Goal: Information Seeking & Learning: Learn about a topic

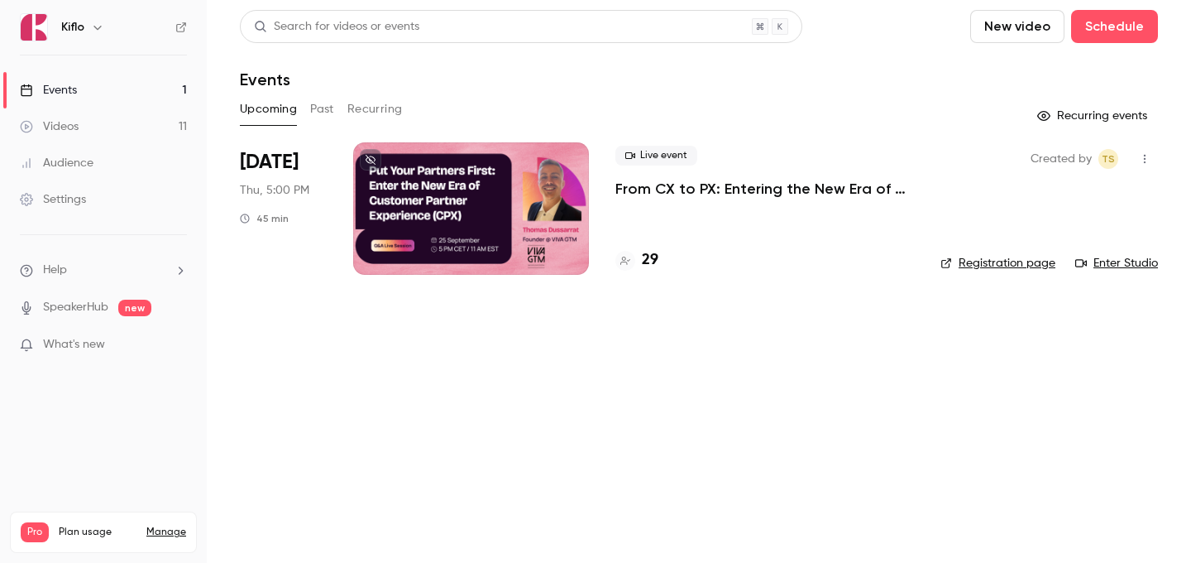
click at [99, 131] on link "Videos 11" at bounding box center [103, 126] width 207 height 36
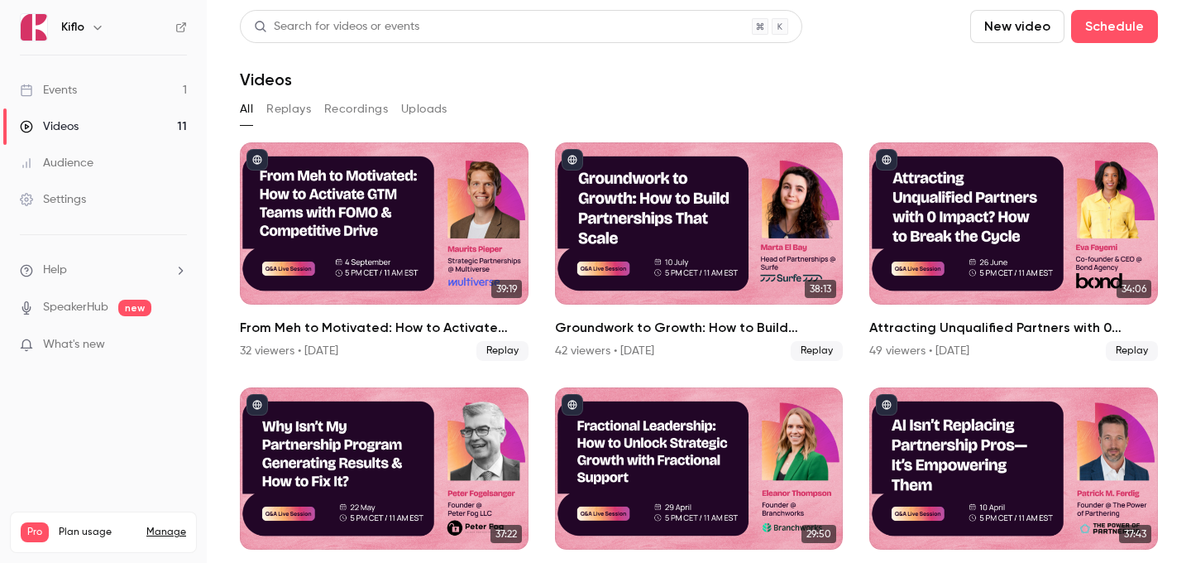
click at [114, 93] on link "Events 1" at bounding box center [103, 90] width 207 height 36
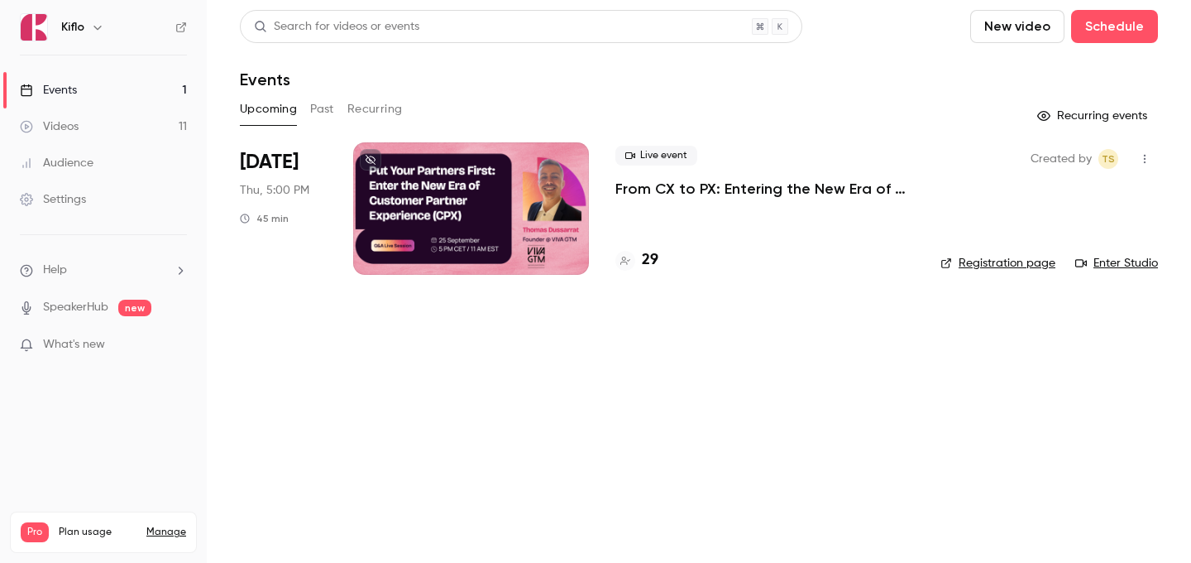
click at [544, 237] on div at bounding box center [471, 208] width 236 height 132
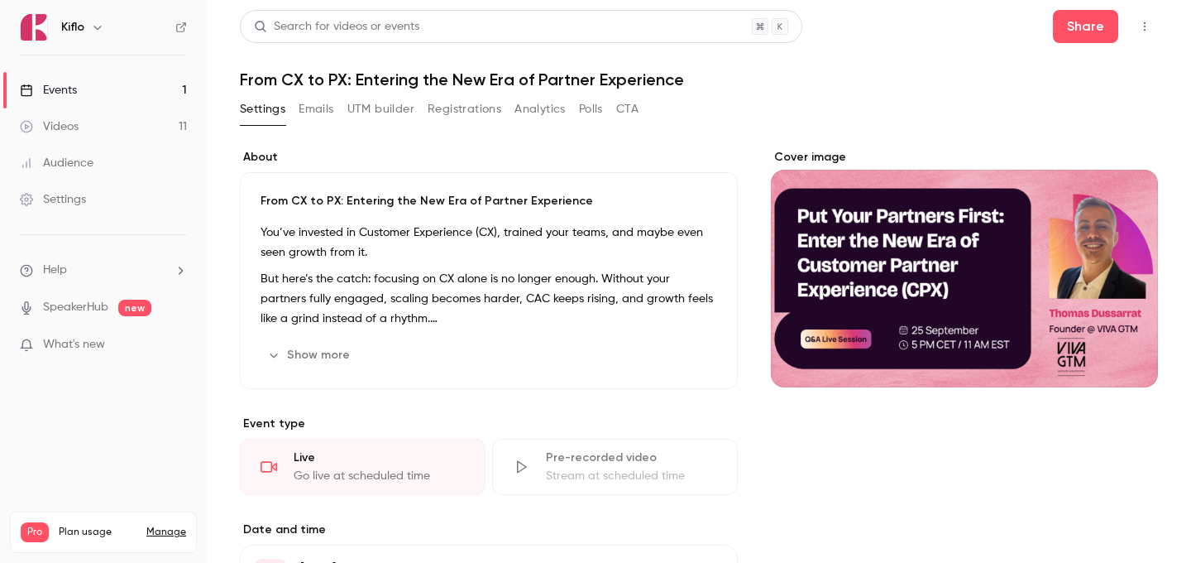
click at [319, 359] on button "Show more" at bounding box center [310, 355] width 99 height 26
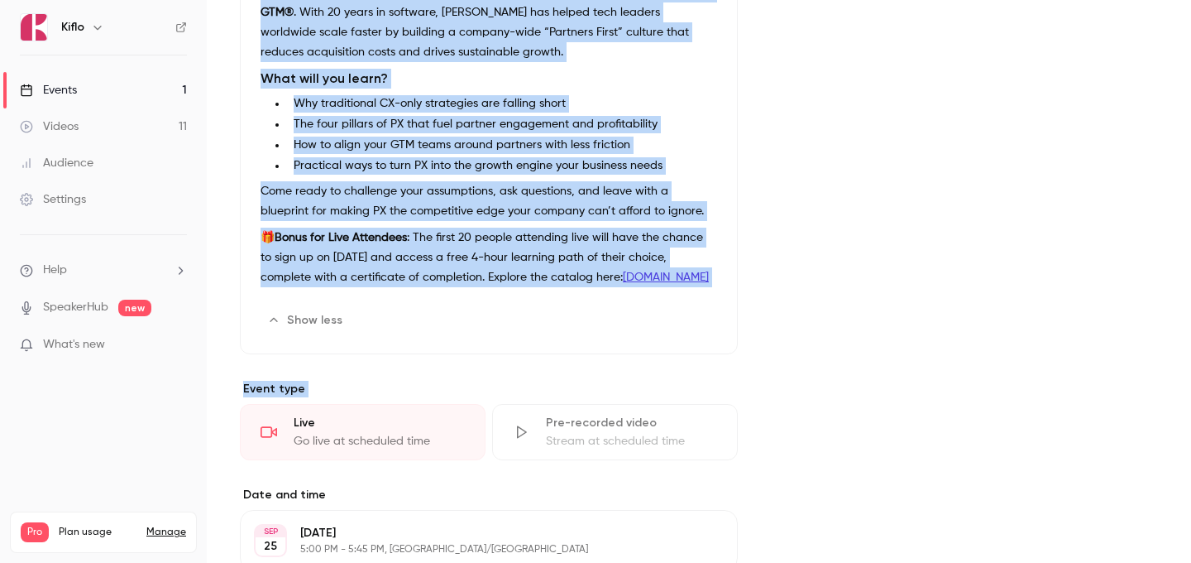
scroll to position [444, 0]
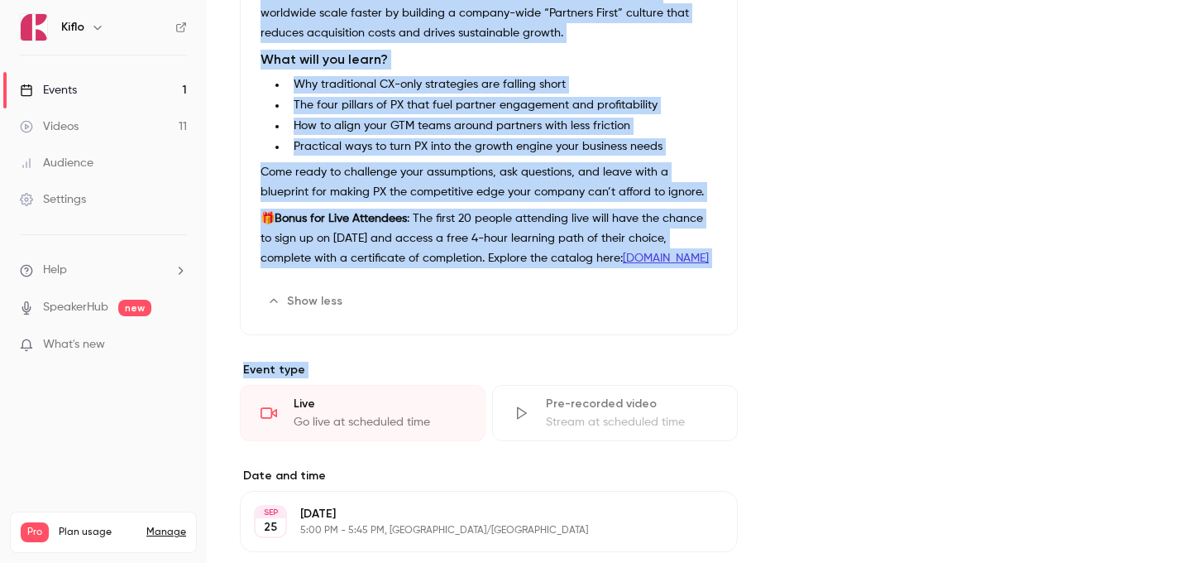
drag, startPoint x: 259, startPoint y: 195, endPoint x: 652, endPoint y: 249, distance: 396.7
click at [652, 249] on div "From CX to PX: Entering the New Era of Partner Experience You’ve invested in Cu…" at bounding box center [489, 31] width 498 height 607
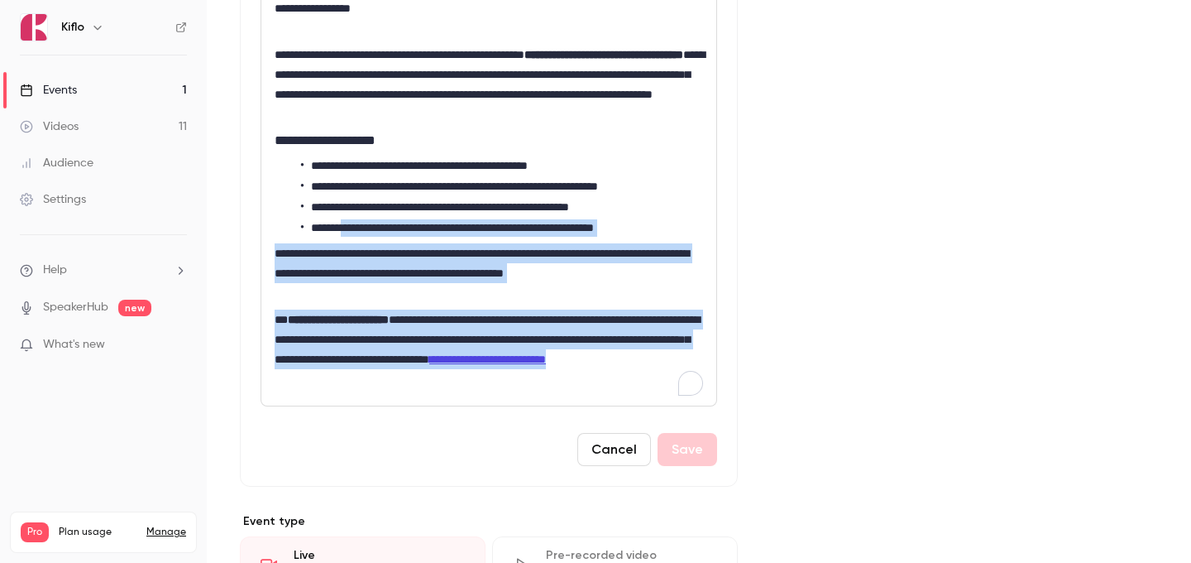
scroll to position [239, 0]
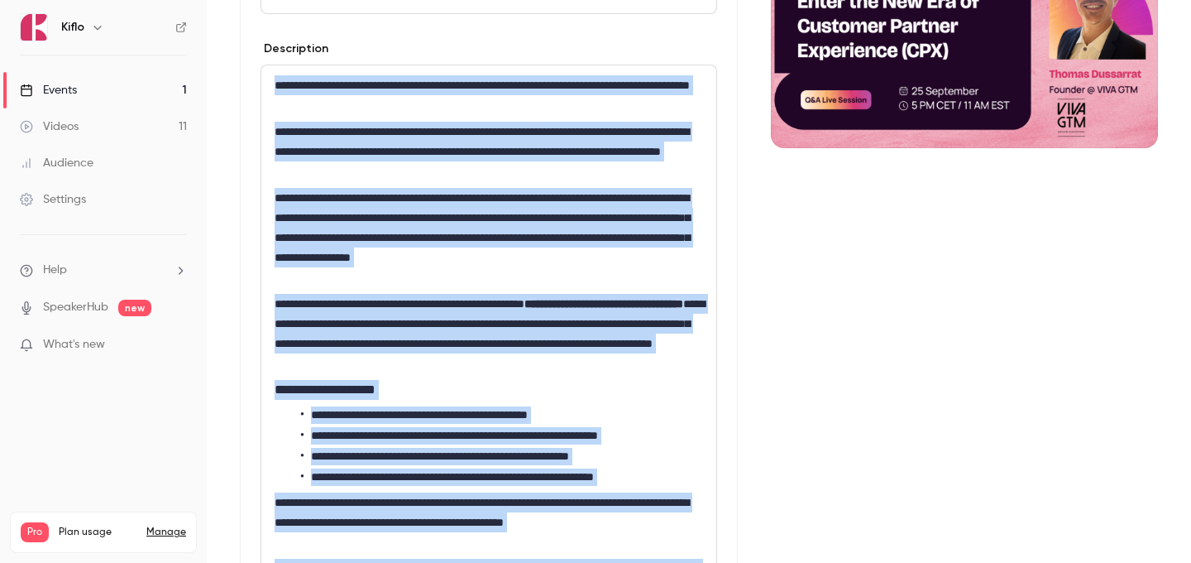
drag, startPoint x: 445, startPoint y: 385, endPoint x: 276, endPoint y: 82, distance: 346.7
click at [276, 82] on div "**********" at bounding box center [488, 359] width 455 height 589
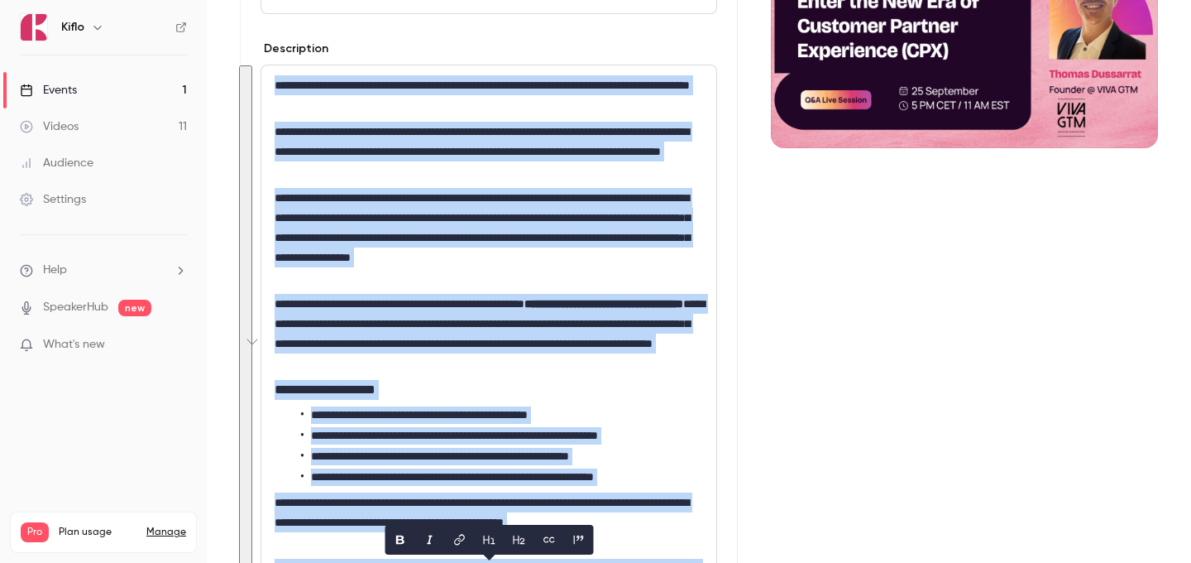
copy div "**********"
click at [164, 79] on link "Events 1" at bounding box center [103, 90] width 207 height 36
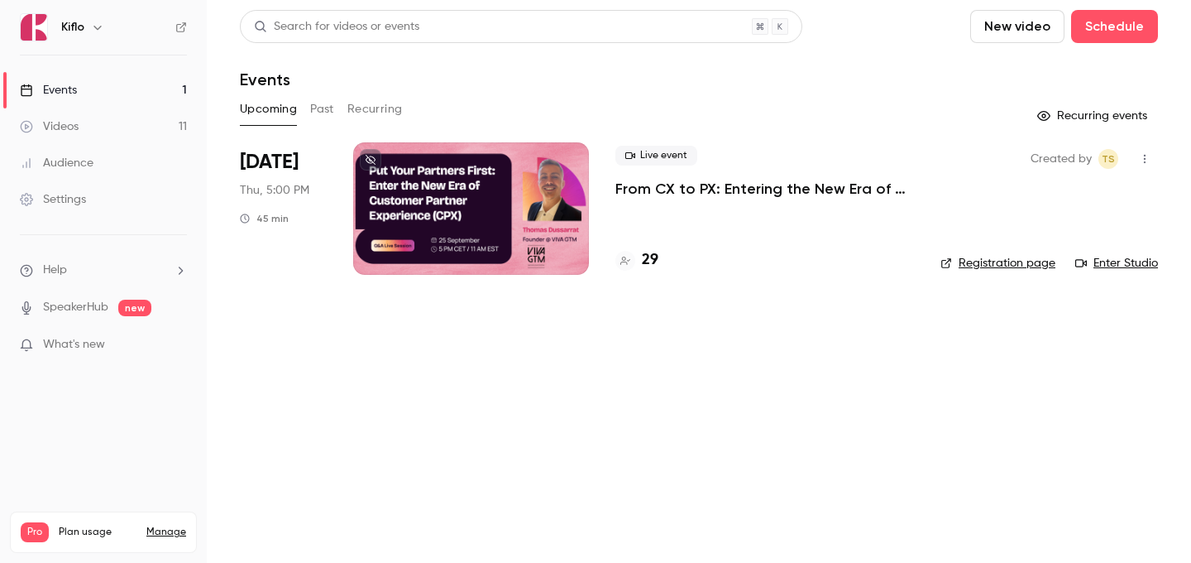
click at [760, 194] on p "From CX to PX: Entering the New Era of Partner Experience" at bounding box center [765, 189] width 299 height 20
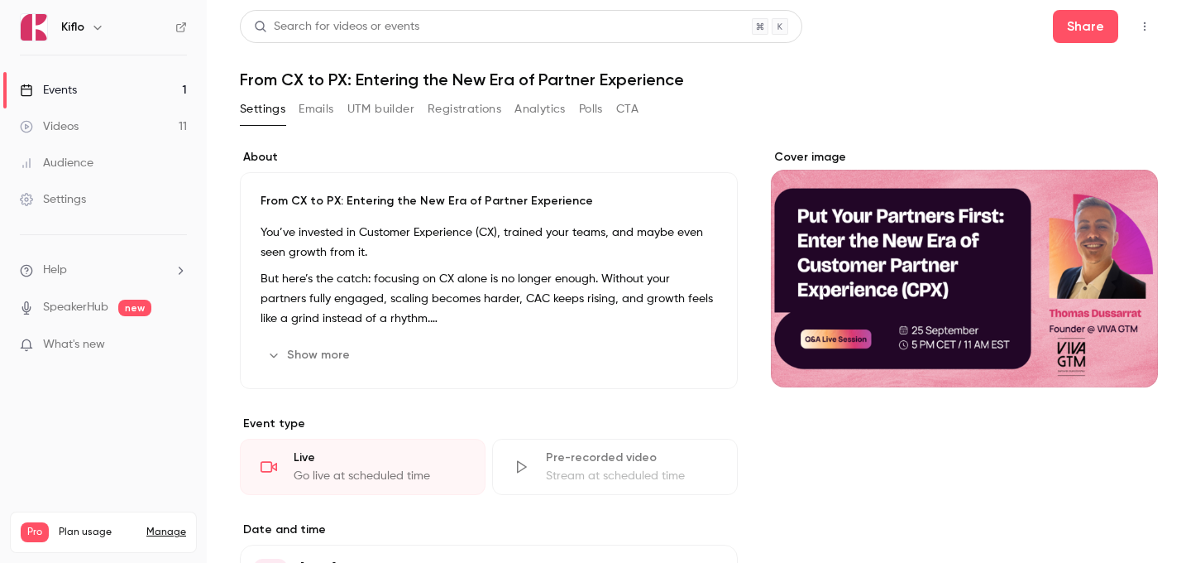
click at [395, 81] on h1 "From CX to PX: Entering the New Era of Partner Experience" at bounding box center [699, 80] width 918 height 20
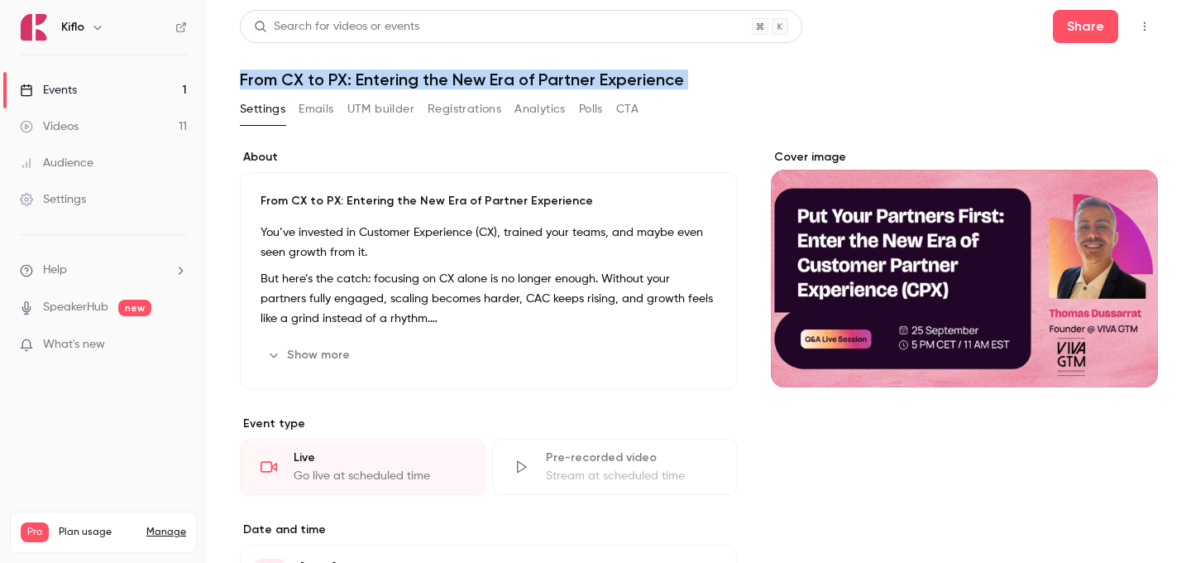
click at [395, 81] on h1 "From CX to PX: Entering the New Era of Partner Experience" at bounding box center [699, 80] width 918 height 20
copy div "From CX to PX: Entering the New Era of Partner Experience Settings Emails UTM b…"
